Goal: Check status: Check status

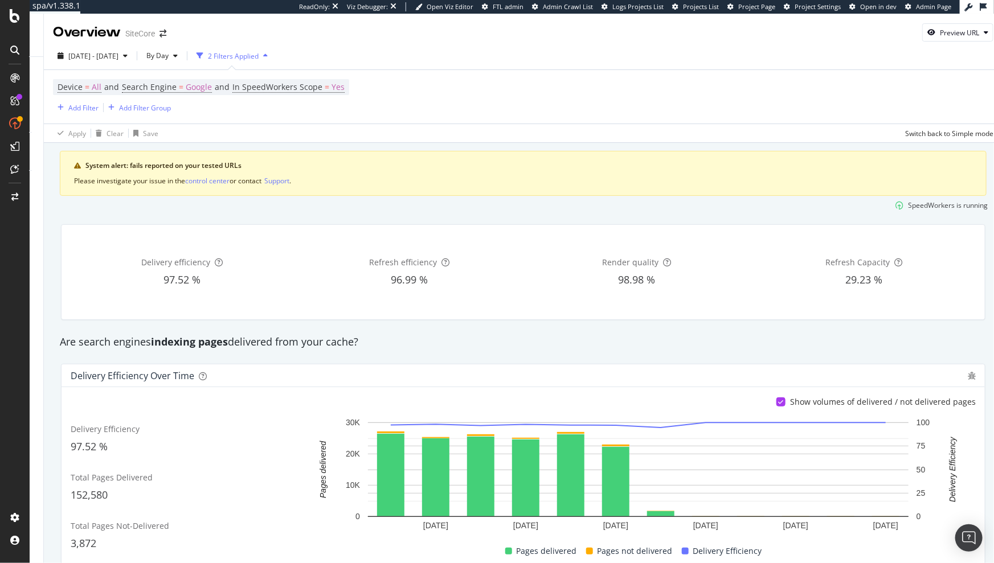
scroll to position [0, 97]
